Goal: Task Accomplishment & Management: Manage account settings

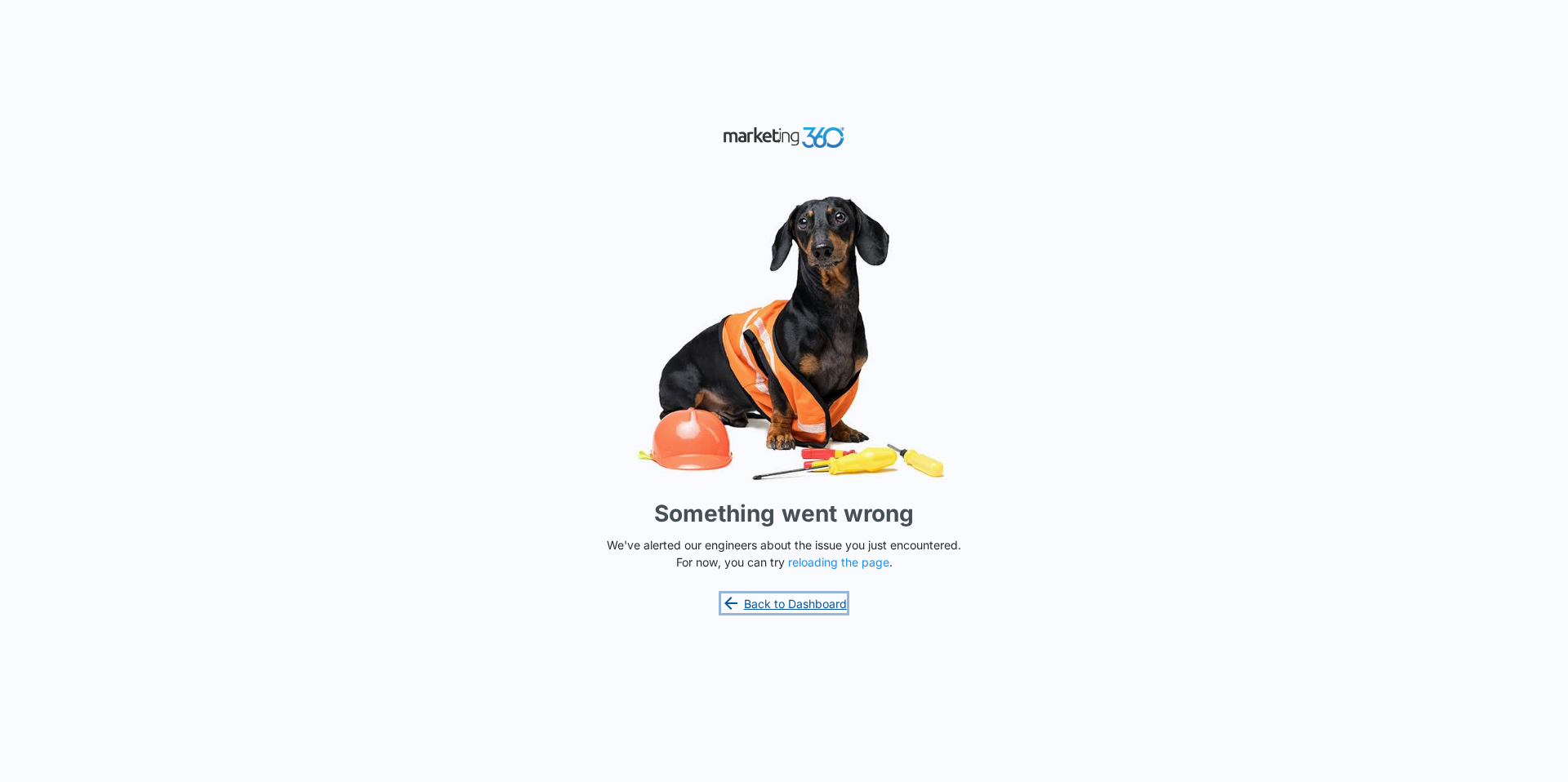
click at [796, 607] on link "Back to Dashboard" at bounding box center [783, 603] width 126 height 20
